Goal: Task Accomplishment & Management: Manage account settings

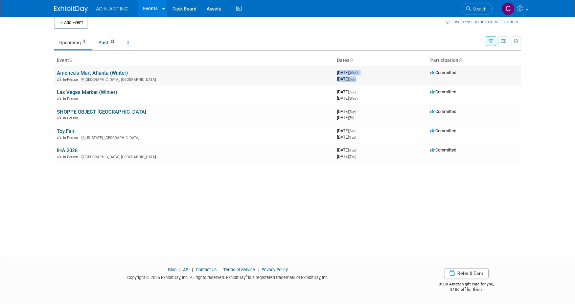
drag, startPoint x: 338, startPoint y: 72, endPoint x: 381, endPoint y: 79, distance: 43.7
click at [381, 79] on div "3977337600 [DATE] (Wed) - [DATE] (Sun)" at bounding box center [381, 76] width 88 height 12
click at [381, 79] on div "[DATE] (Sun)" at bounding box center [381, 78] width 88 height 6
drag, startPoint x: 383, startPoint y: 79, endPoint x: 334, endPoint y: 72, distance: 49.2
click at [334, 72] on td "3977337600 [DATE] (Wed) - [DATE] (Sun)" at bounding box center [380, 75] width 93 height 19
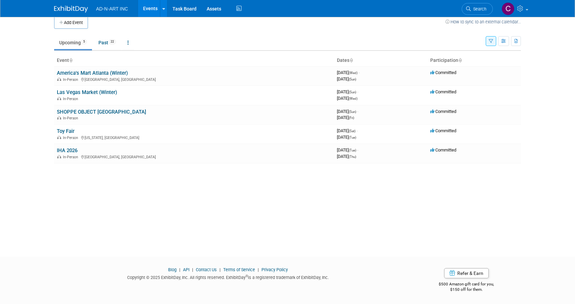
click at [365, 242] on div "Add Event How to sync to an external calendar... New Event Duplicate Event Warn…" at bounding box center [287, 127] width 477 height 235
drag, startPoint x: 338, startPoint y: 90, endPoint x: 384, endPoint y: 99, distance: 47.5
click at [384, 99] on div "3978288000 [DATE] (Sun) - [DATE] (Wed)" at bounding box center [381, 95] width 88 height 12
click at [384, 99] on div "[DATE] (Wed)" at bounding box center [381, 98] width 88 height 6
drag, startPoint x: 334, startPoint y: 110, endPoint x: 381, endPoint y: 117, distance: 47.1
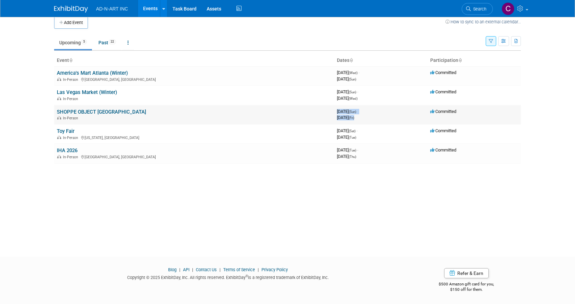
click at [381, 117] on td "3978892800 [DATE] (Sun) - [DATE] (Fri)" at bounding box center [380, 114] width 93 height 19
click at [381, 117] on div "[DATE] (Fri)" at bounding box center [381, 117] width 88 height 6
drag, startPoint x: 335, startPoint y: 130, endPoint x: 382, endPoint y: 135, distance: 46.7
click at [382, 135] on td "3980016000 [DATE] (Sat) - [DATE] (Tue)" at bounding box center [380, 134] width 93 height 19
click at [410, 204] on div "Add Event How to sync to an external calendar... New Event Duplicate Event Warn…" at bounding box center [287, 127] width 477 height 235
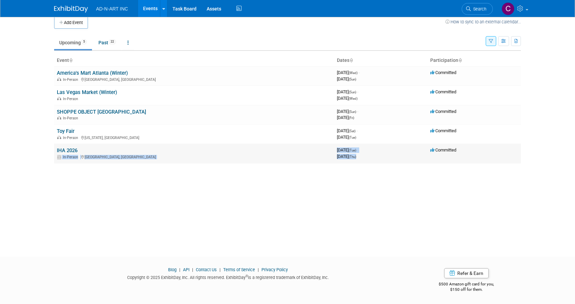
drag, startPoint x: 333, startPoint y: 151, endPoint x: 387, endPoint y: 154, distance: 53.3
click at [387, 154] on tr "IHA 2026 In-Person [GEOGRAPHIC_DATA], [GEOGRAPHIC_DATA] 3982089600 [DATE] (Tue)…" at bounding box center [287, 153] width 467 height 19
click at [387, 154] on div "[DATE] (Thu)" at bounding box center [381, 156] width 88 height 6
drag, startPoint x: 334, startPoint y: 151, endPoint x: 389, endPoint y: 159, distance: 55.4
click at [389, 159] on td "3982089600 [DATE] (Tue) - [DATE] (Thu)" at bounding box center [380, 153] width 93 height 19
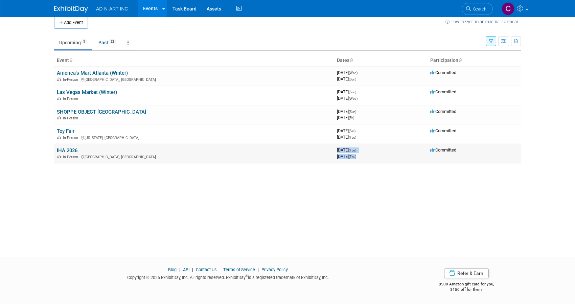
click at [389, 159] on div "[DATE] (Thu)" at bounding box center [381, 156] width 88 height 6
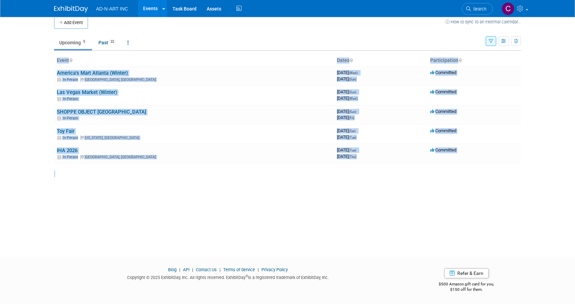
drag, startPoint x: 405, startPoint y: 173, endPoint x: 40, endPoint y: 55, distance: 383.9
click at [40, 55] on body "AD-N-ART INC Events Add Event Bulk Upload Events Recently Viewed Events: Toy Fa…" at bounding box center [287, 145] width 575 height 304
